Goal: Use online tool/utility: Use online tool/utility

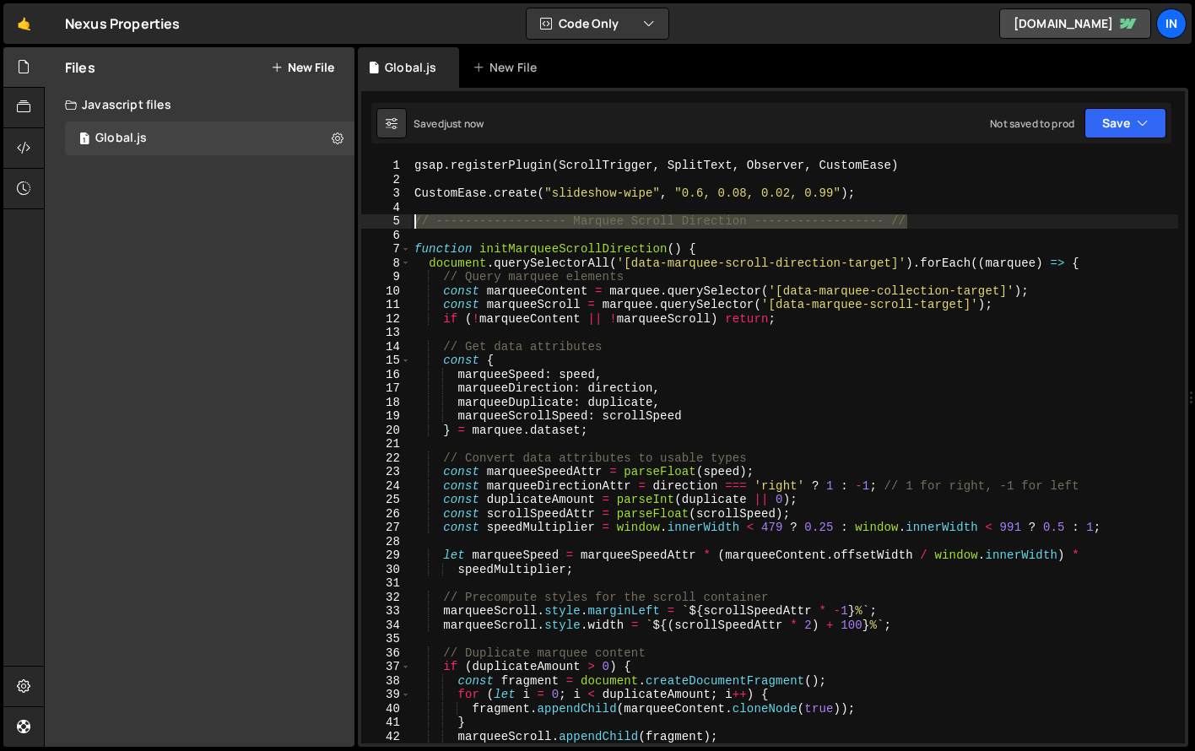
drag, startPoint x: 913, startPoint y: 220, endPoint x: 408, endPoint y: 224, distance: 505.7
click at [408, 224] on div "const scrollStart = marqueeDirectionAttr === -1 ? scrollSpeedAttr : -scrollSpee…" at bounding box center [773, 451] width 824 height 585
type textarea "// ------------------ Marquee Scroll Direction ------------------ //"
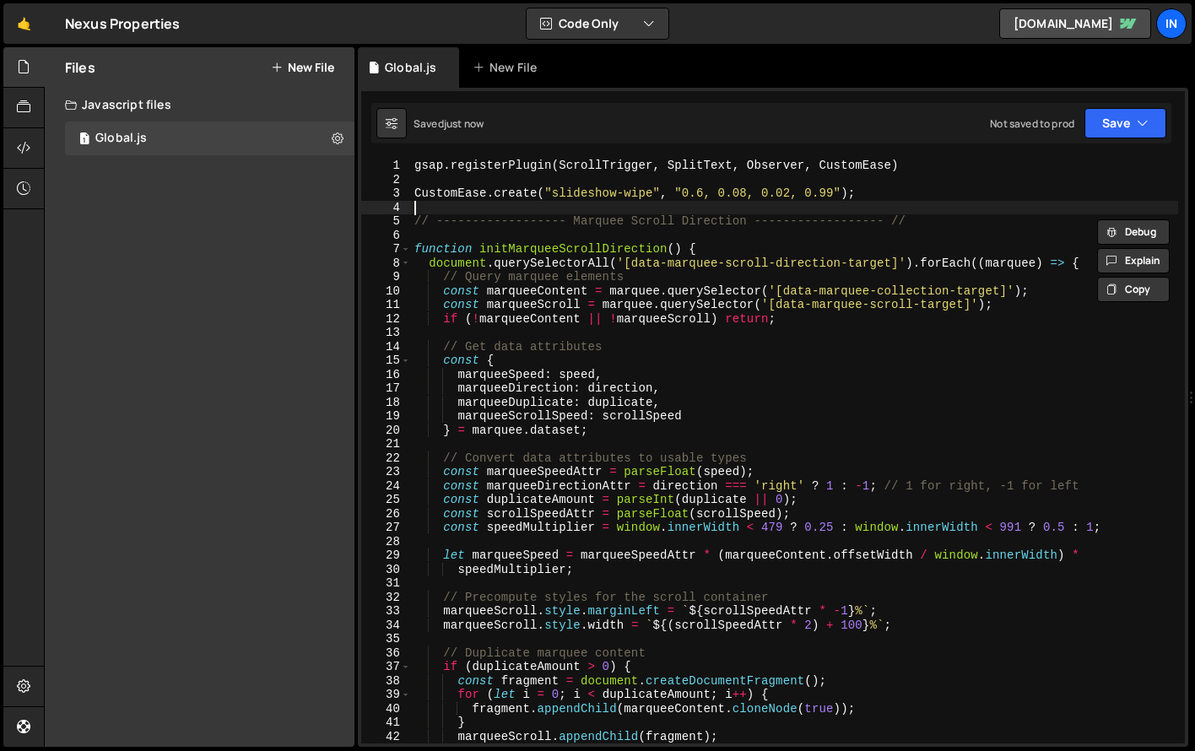
type textarea "// ------------------ Marquee Scroll Direction ------------------ //"
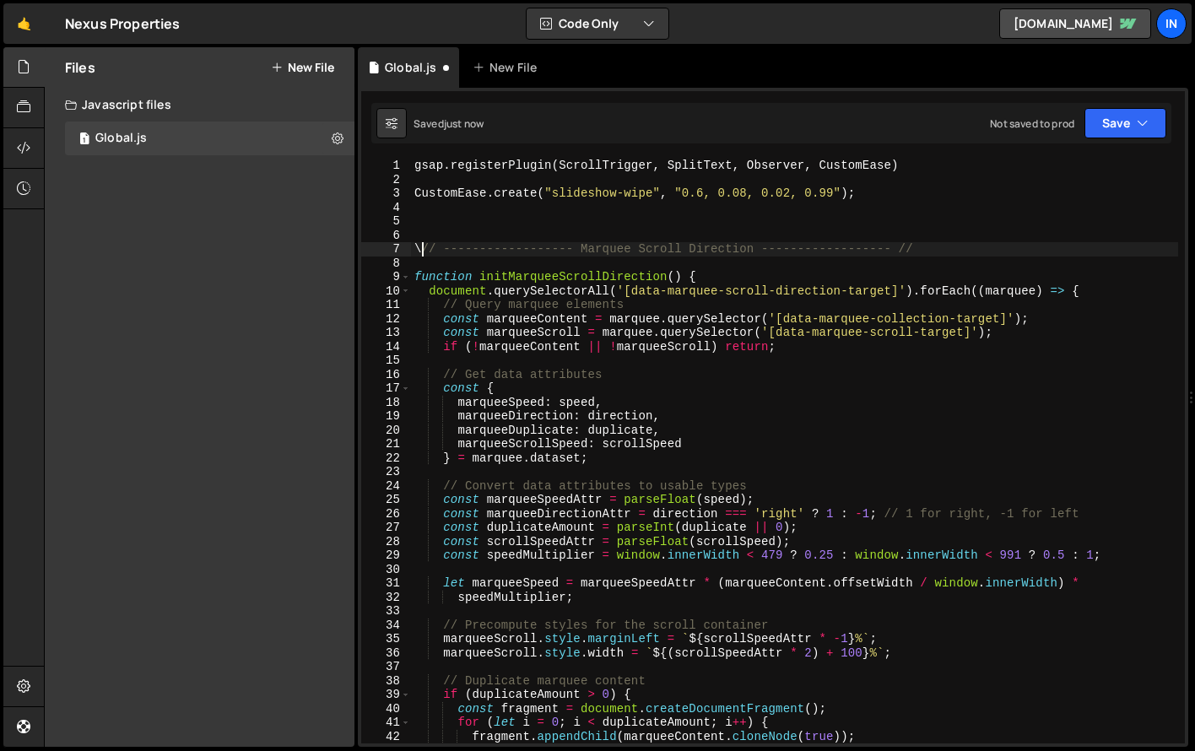
type textarea "// ------------------ Marquee Scroll Direction ------------------ //"
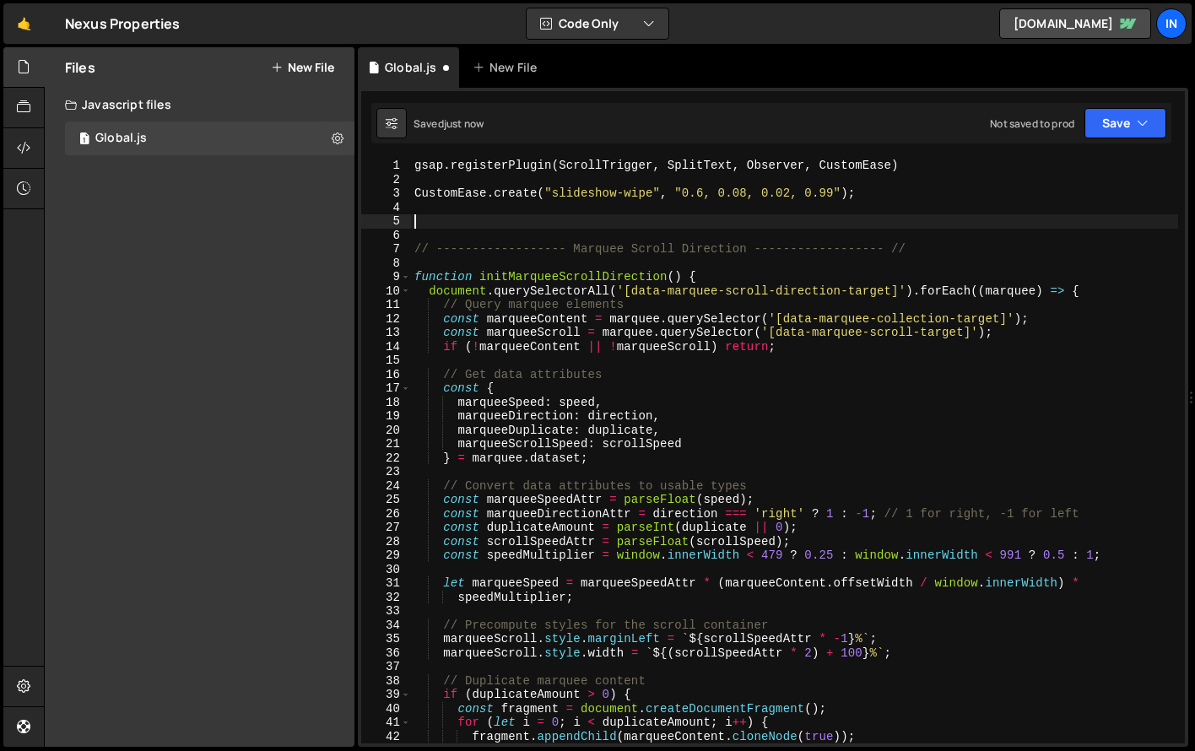
type textarea "// ------------------ Marquee Scroll Direction ------------------ //"
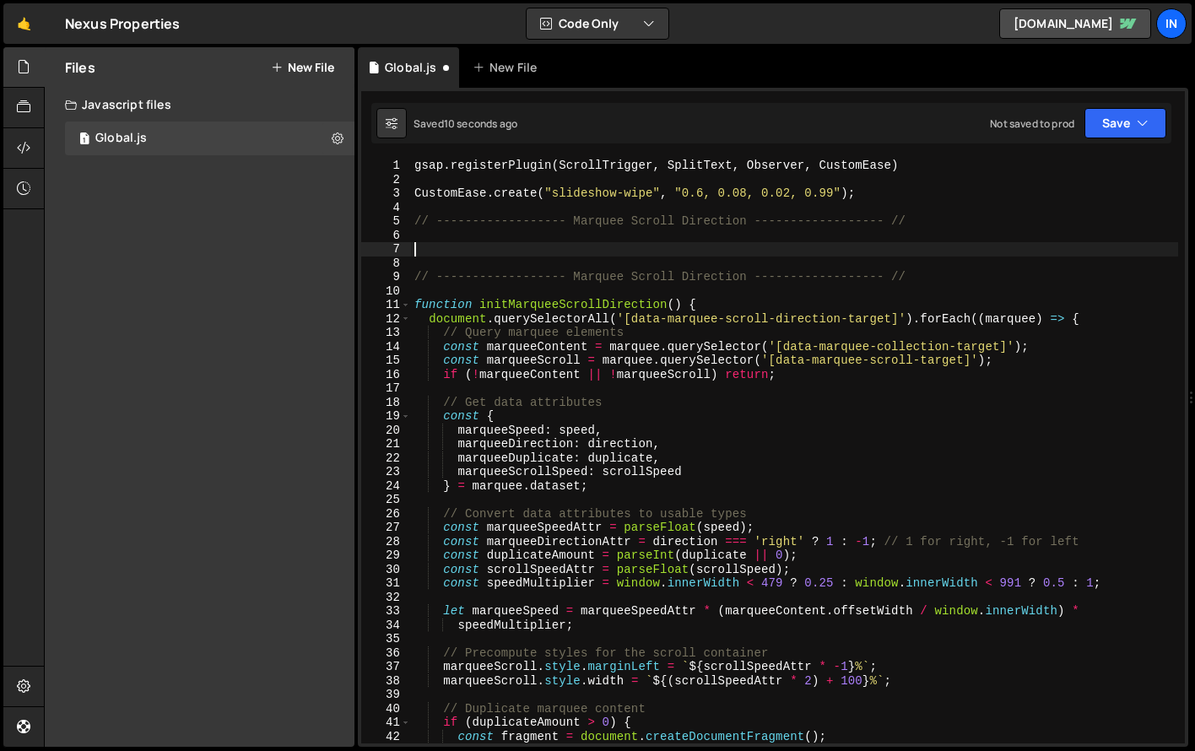
click at [750, 228] on div "gsap . registerPlugin ( ScrollTrigger , SplitText , Observer , CustomEase ) Cus…" at bounding box center [794, 465] width 767 height 613
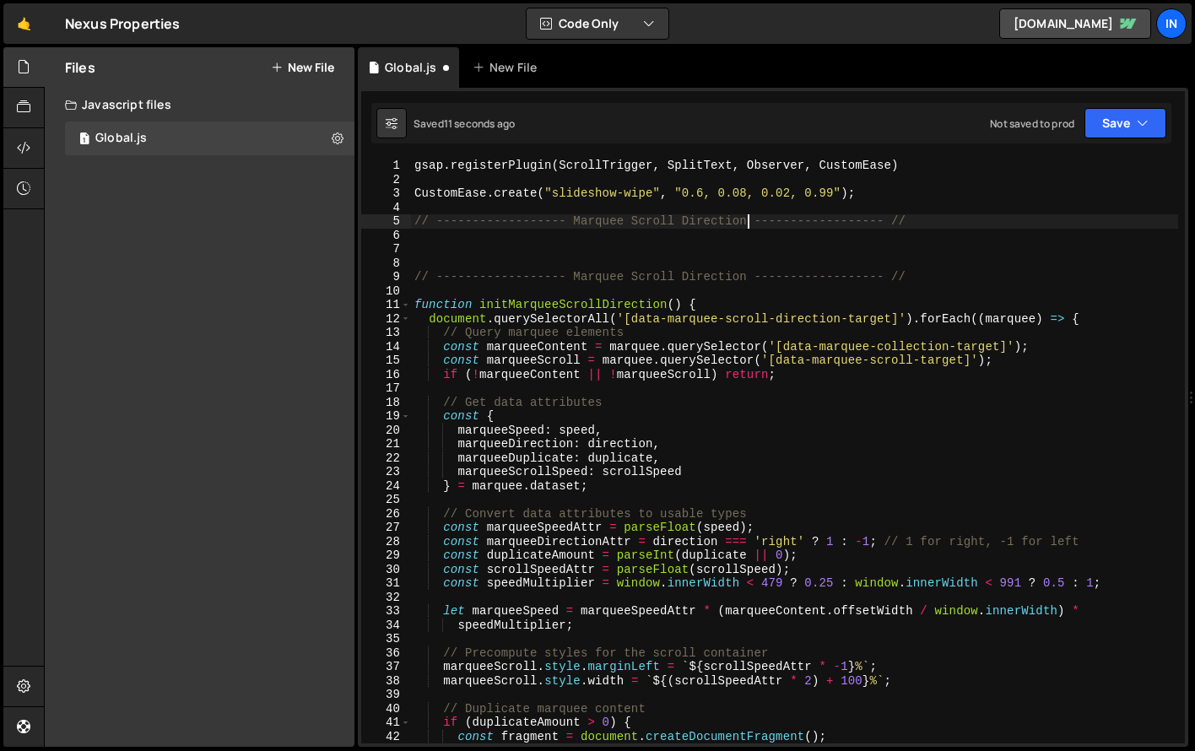
click at [569, 224] on div "gsap . registerPlugin ( ScrollTrigger , SplitText , Observer , CustomEase ) Cus…" at bounding box center [794, 465] width 767 height 613
drag, startPoint x: 573, startPoint y: 224, endPoint x: 577, endPoint y: 242, distance: 19.0
click at [572, 224] on div "gsap . registerPlugin ( ScrollTrigger , SplitText , Observer , CustomEase ) Cus…" at bounding box center [794, 451] width 767 height 585
type textarea "// ------------------ Live form validation ------------------ //"
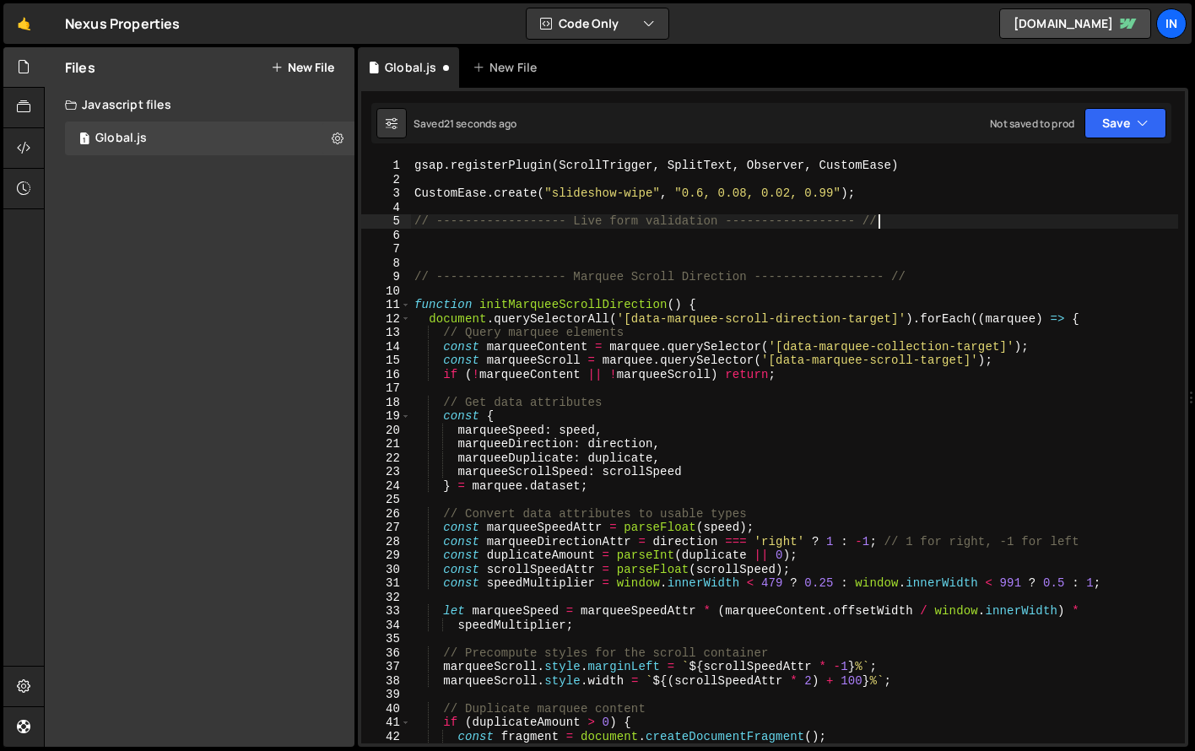
click at [902, 219] on div "gsap . registerPlugin ( ScrollTrigger , SplitText , Observer , CustomEase ) Cus…" at bounding box center [794, 465] width 767 height 613
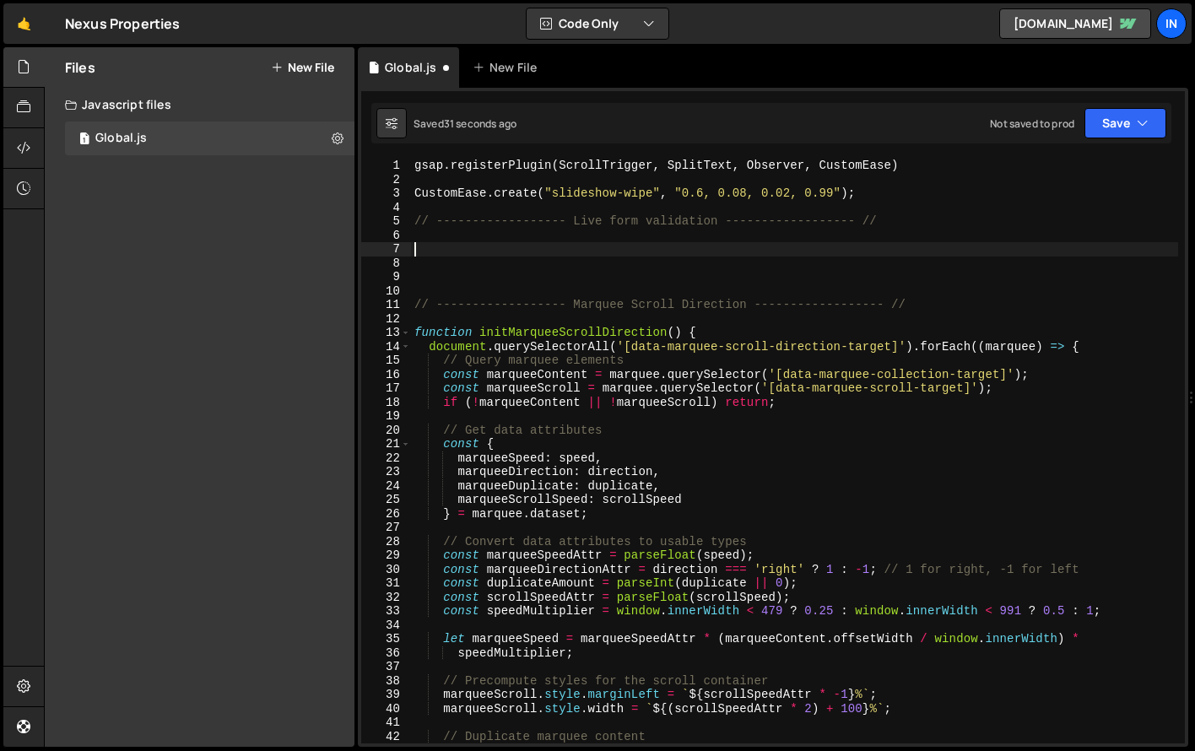
paste textarea "});"
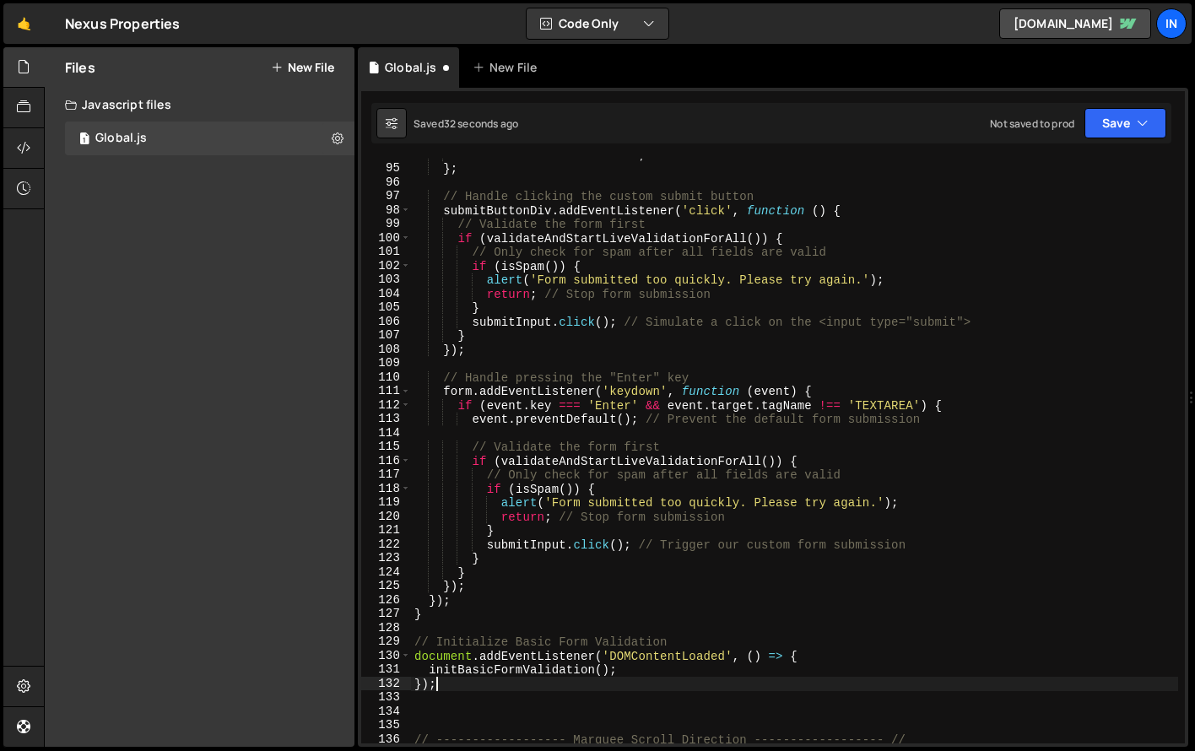
scroll to position [1335, 0]
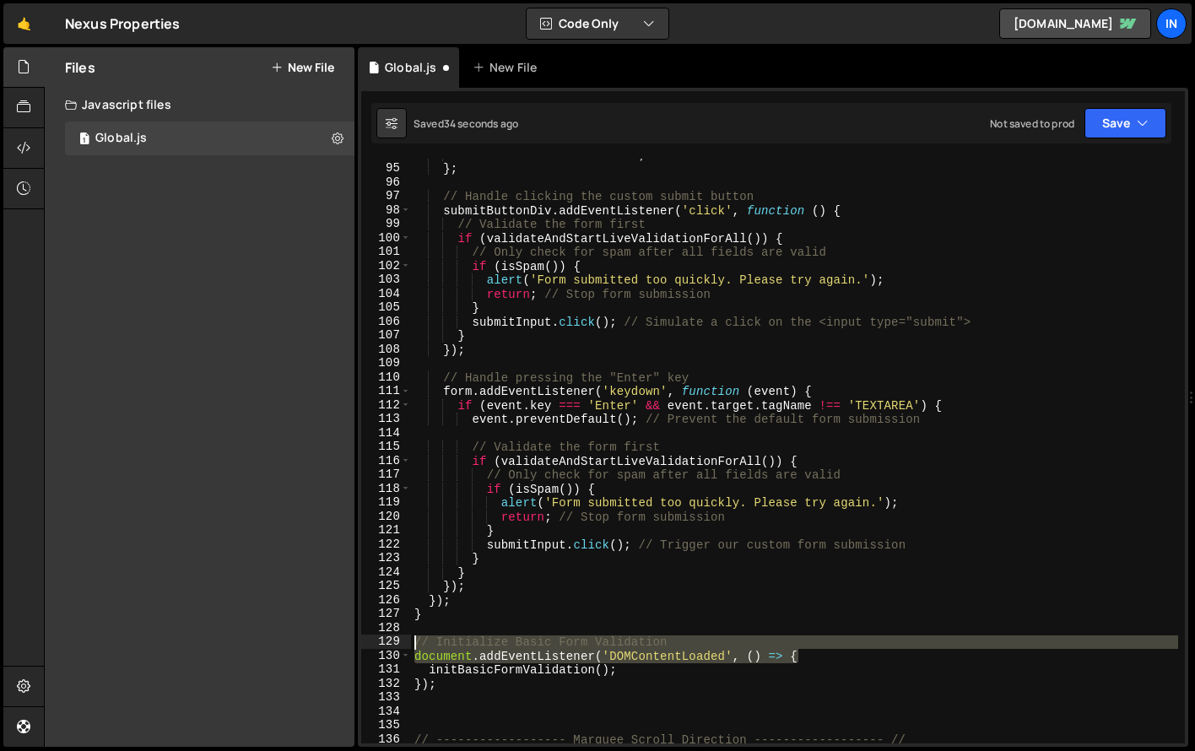
drag, startPoint x: 810, startPoint y: 652, endPoint x: 320, endPoint y: 642, distance: 490.5
click at [320, 642] on div "Files New File Create your first file Get started by starting a Javascript or C…" at bounding box center [619, 397] width 1151 height 701
type textarea "// Initialize Basic Form Validation document.addEventListener('DOMContentLoaded…"
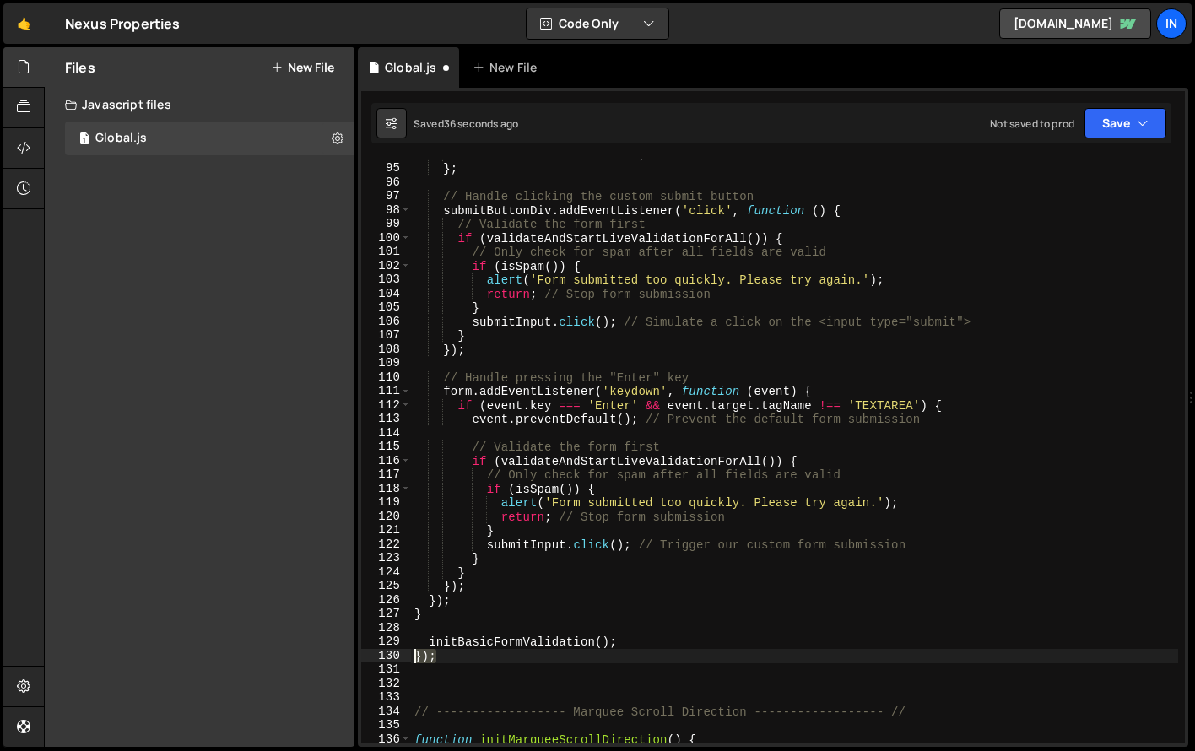
drag, startPoint x: 383, startPoint y: 658, endPoint x: 370, endPoint y: 658, distance: 13.5
click at [370, 658] on div "initBasicFormValidation(); 94 95 96 97 98 99 100 101 102 103 104 105 106 107 10…" at bounding box center [773, 451] width 824 height 585
type textarea "});"
click at [434, 642] on div "return timeDifference < 5 ; // Return true if form is filled within 5 seconds }…" at bounding box center [794, 454] width 767 height 613
click at [430, 643] on div "return timeDifference < 5 ; // Return true if form is filled within 5 seconds }…" at bounding box center [794, 454] width 767 height 613
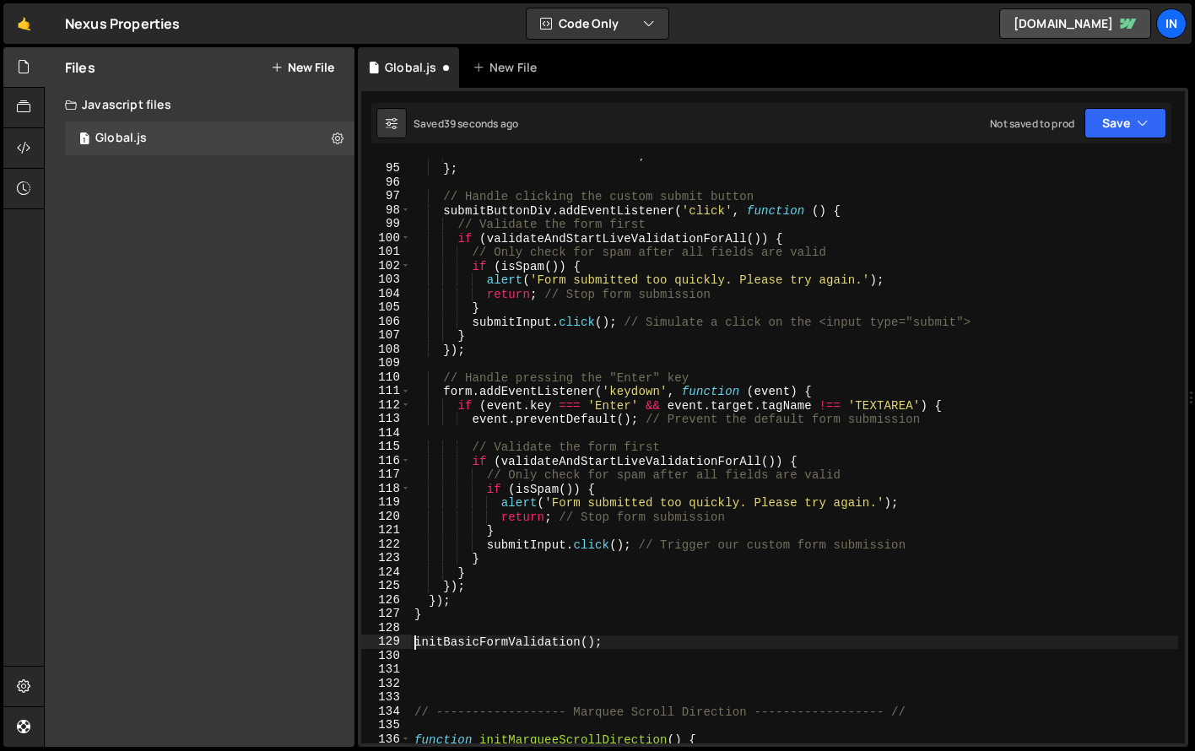
type textarea "});"
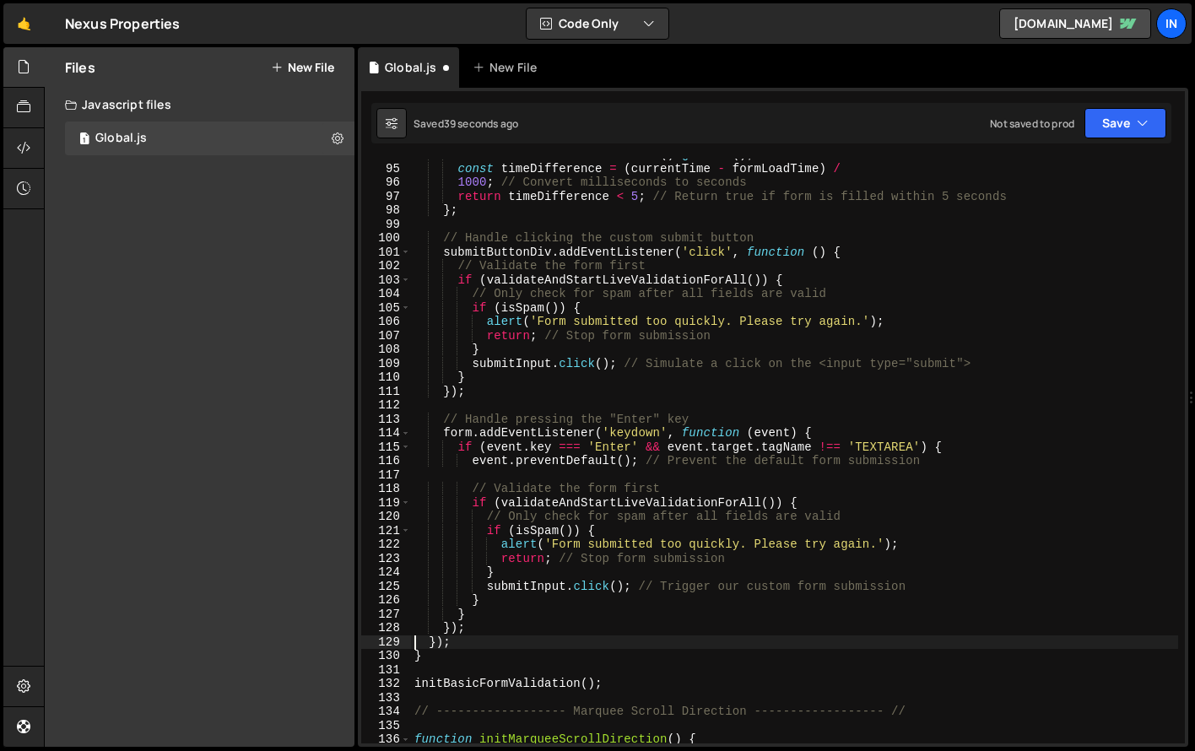
scroll to position [1320, 0]
